Goal: Information Seeking & Learning: Learn about a topic

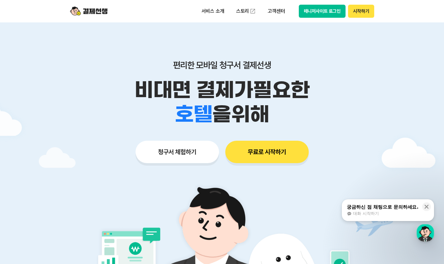
click at [244, 14] on button "시작하기" at bounding box center [361, 11] width 26 height 13
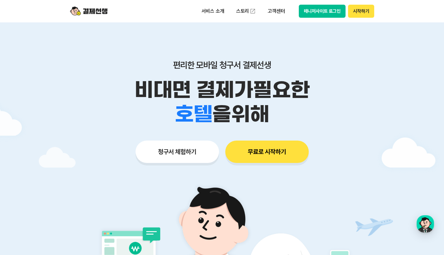
click at [244, 13] on button "시작하기" at bounding box center [361, 11] width 26 height 13
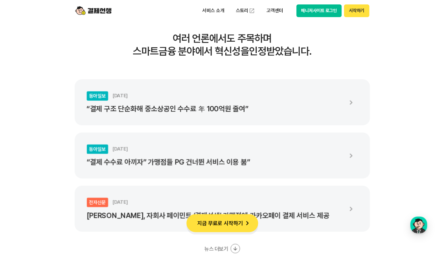
scroll to position [1369, 0]
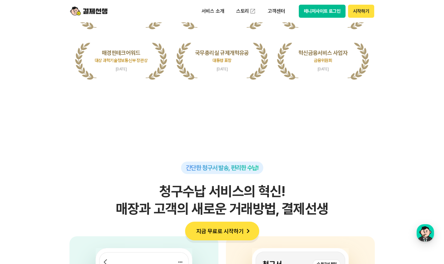
click at [244, 10] on button "매니저사이트 로그인" at bounding box center [322, 11] width 47 height 13
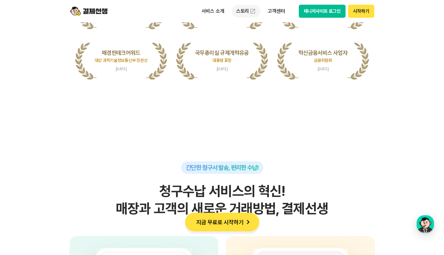
click at [244, 10] on link "스토리" at bounding box center [246, 11] width 29 height 12
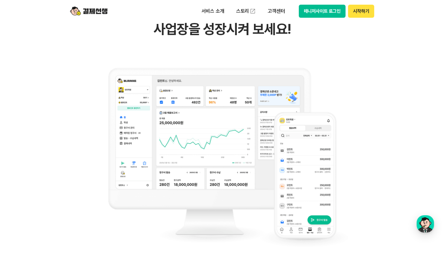
scroll to position [159, 0]
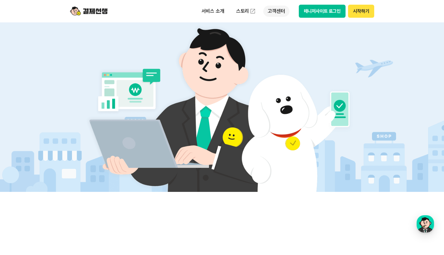
click at [244, 11] on p "고객센터" at bounding box center [276, 11] width 26 height 11
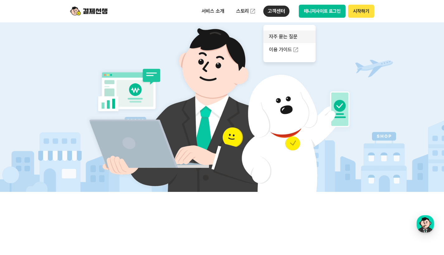
click at [244, 36] on link "자주 묻는 질문" at bounding box center [289, 37] width 52 height 12
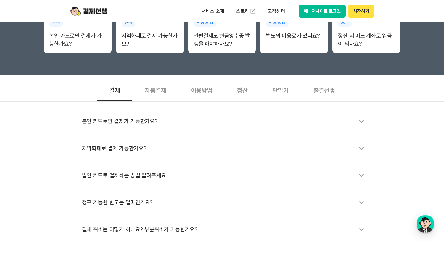
scroll to position [181, 0]
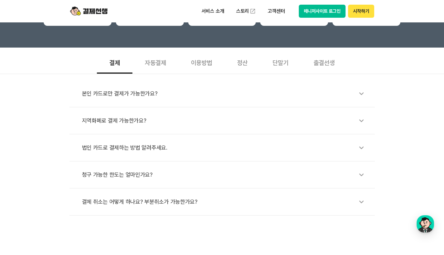
click at [159, 65] on div "자동결제" at bounding box center [155, 62] width 46 height 23
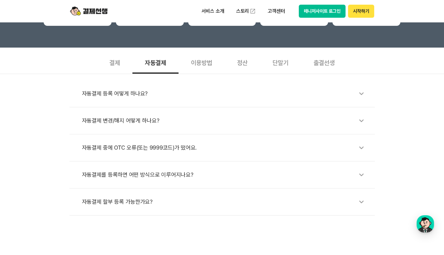
click at [205, 65] on div "이용방법" at bounding box center [201, 62] width 46 height 23
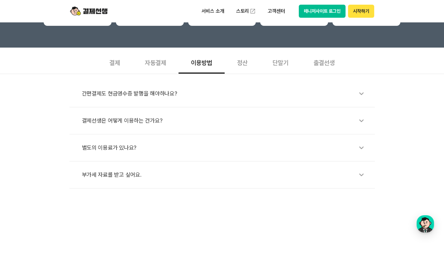
click at [164, 63] on div "자동결제" at bounding box center [155, 62] width 46 height 23
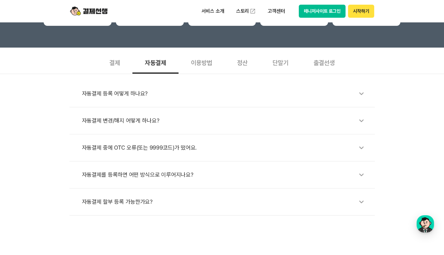
click at [244, 64] on div "단말기" at bounding box center [280, 62] width 41 height 23
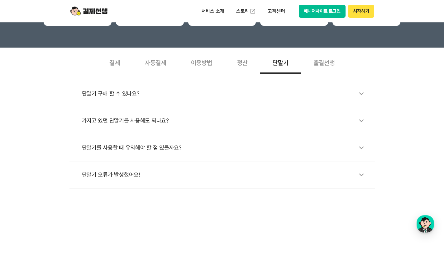
click at [244, 65] on div "출결선생" at bounding box center [324, 62] width 46 height 23
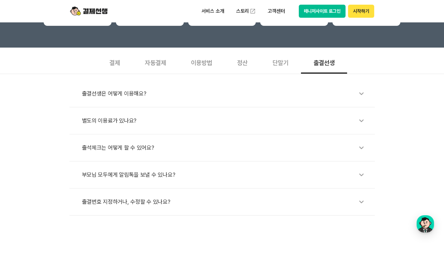
click at [221, 62] on div "이용방법" at bounding box center [201, 62] width 46 height 23
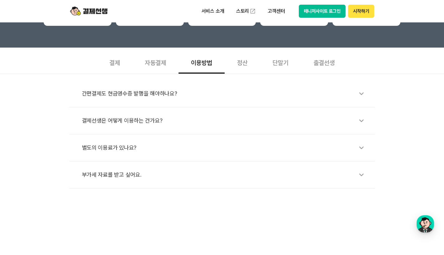
click at [240, 62] on div "정산" at bounding box center [243, 62] width 36 height 23
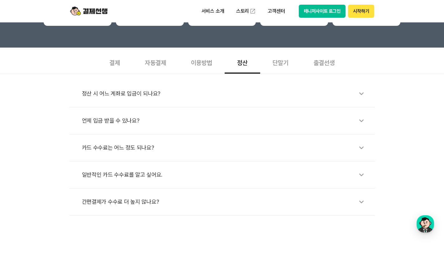
click at [157, 61] on div "자동결제" at bounding box center [155, 62] width 46 height 23
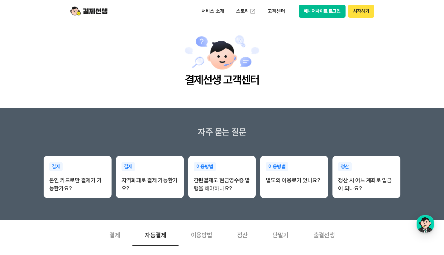
scroll to position [0, 0]
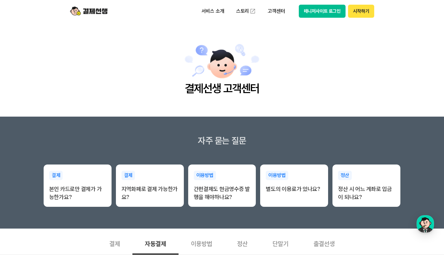
click at [244, 12] on button "시작하기" at bounding box center [361, 11] width 26 height 13
